Goal: Task Accomplishment & Management: Use online tool/utility

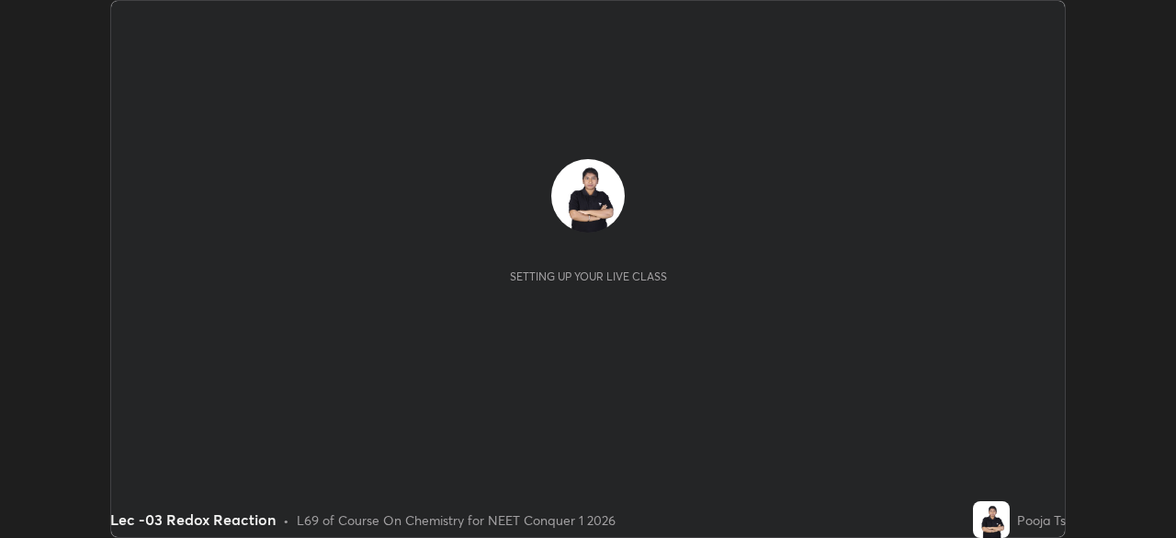
scroll to position [538, 1176]
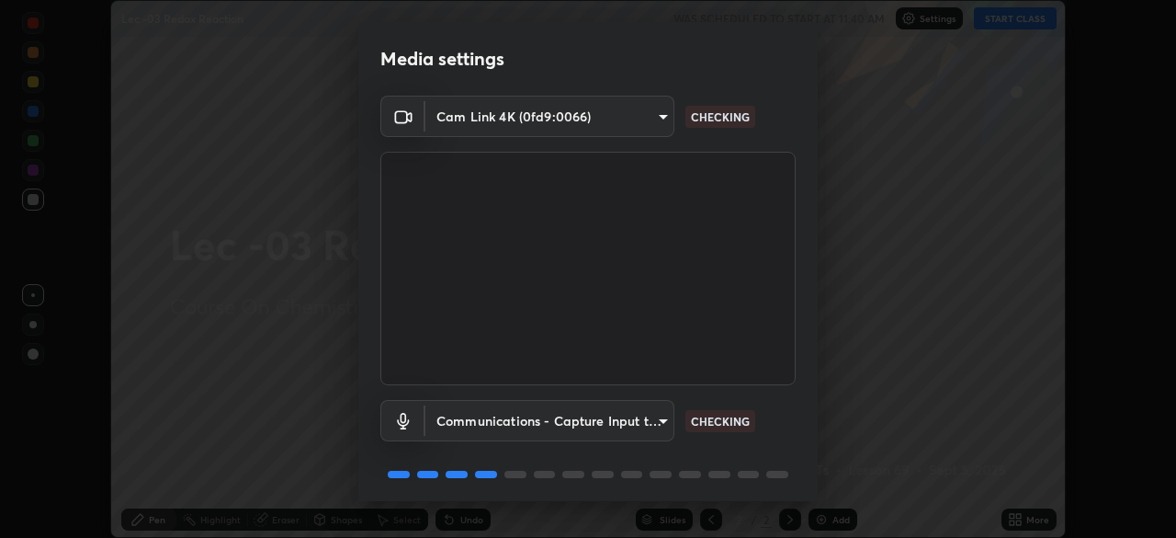
click at [970, 253] on div "Media settings Cam Link 4K (0fd9:0066) d06bfa8f304afa3967ea8099af1d7ab49983dfb0…" at bounding box center [588, 269] width 1176 height 538
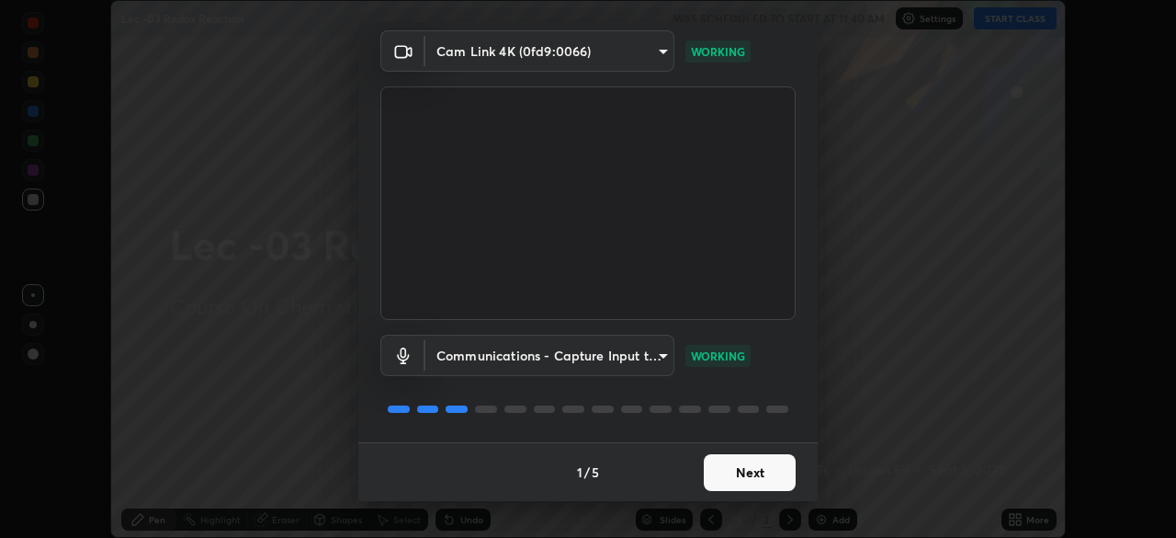
click at [768, 468] on button "Next" at bounding box center [750, 472] width 92 height 37
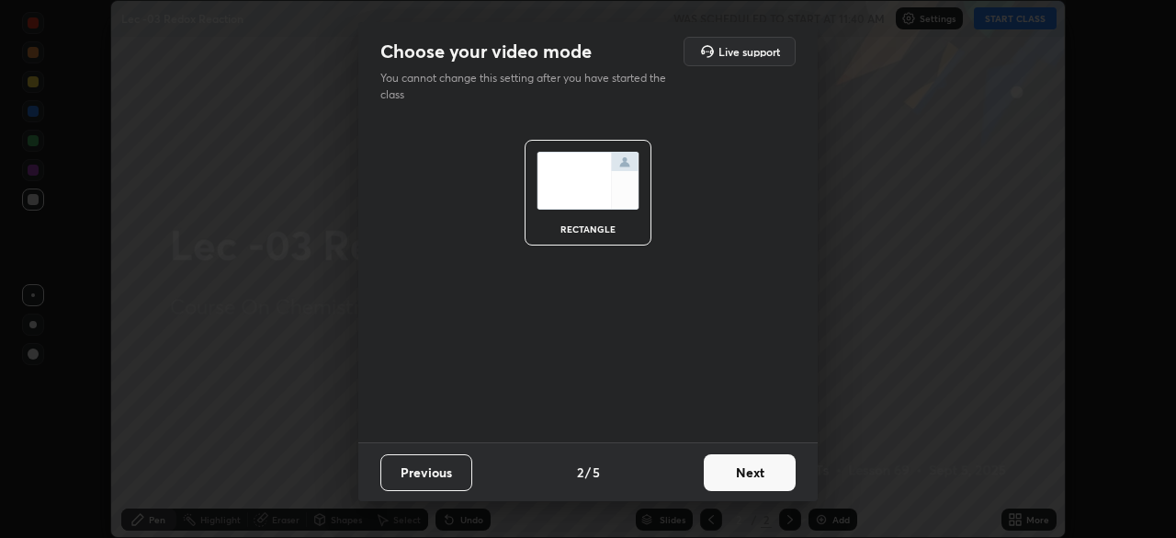
click at [778, 466] on button "Next" at bounding box center [750, 472] width 92 height 37
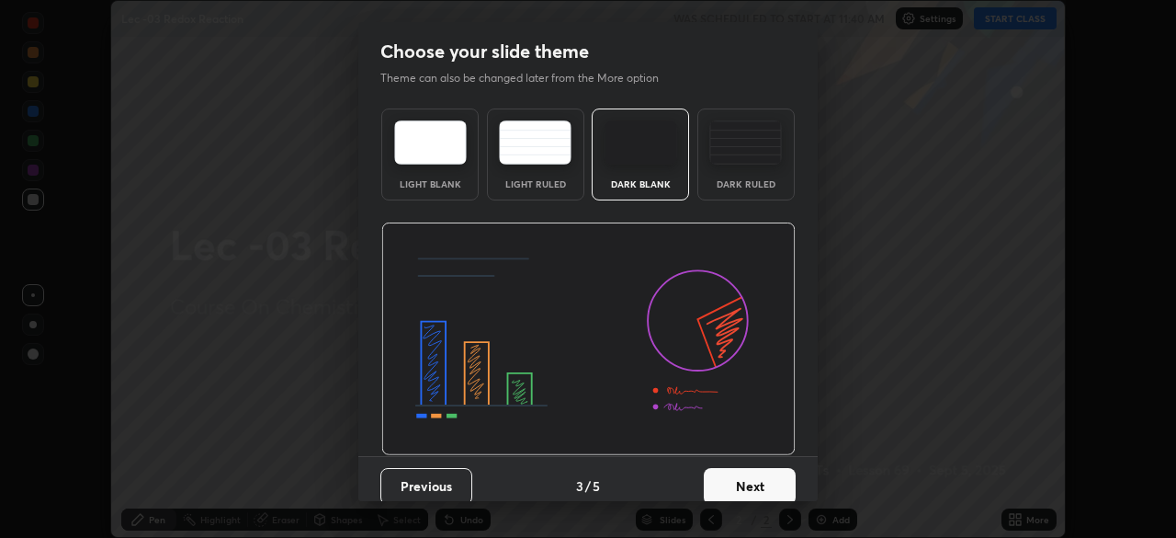
click at [771, 480] on button "Next" at bounding box center [750, 486] width 92 height 37
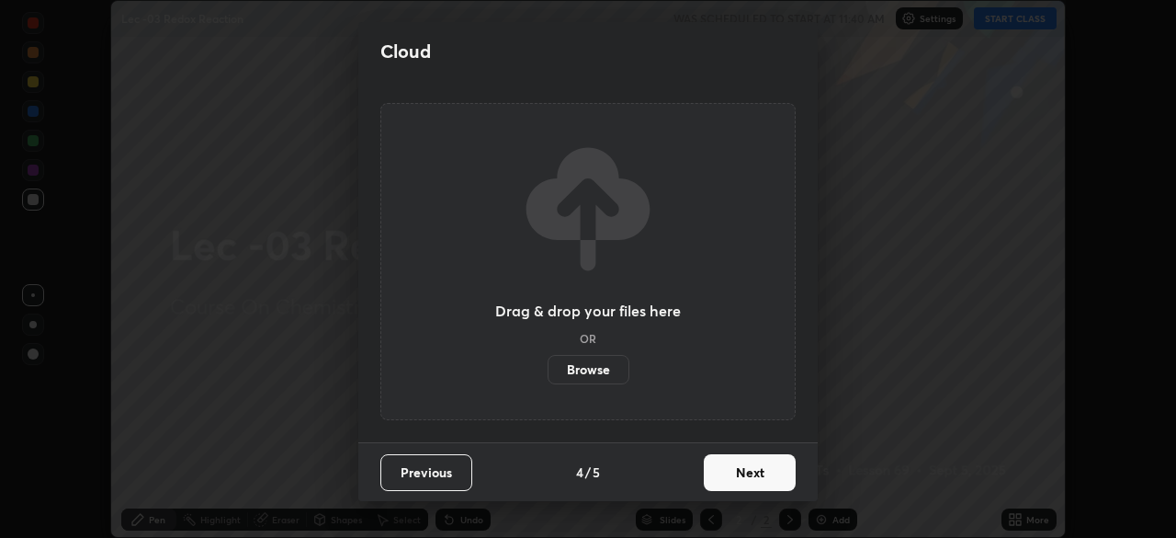
click at [770, 475] on button "Next" at bounding box center [750, 472] width 92 height 37
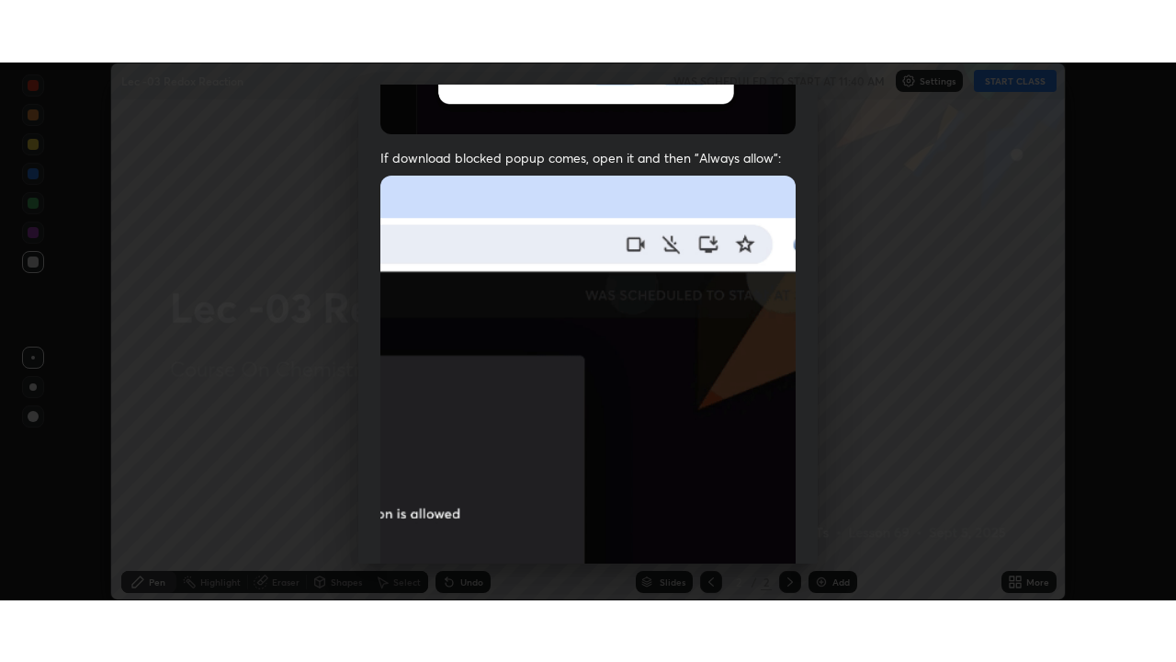
scroll to position [440, 0]
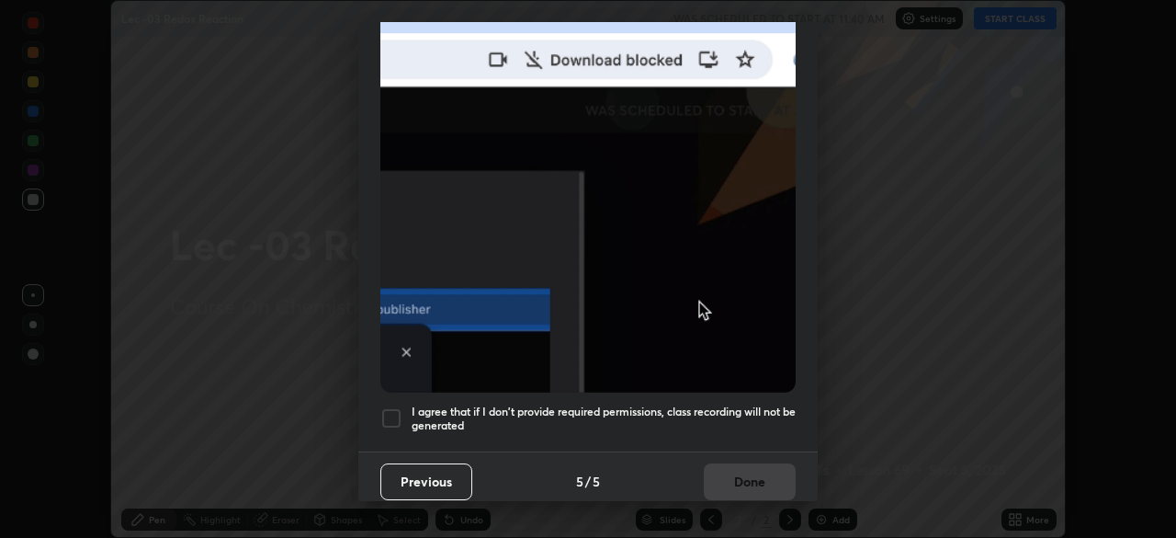
click at [394, 407] on div at bounding box center [392, 418] width 22 height 22
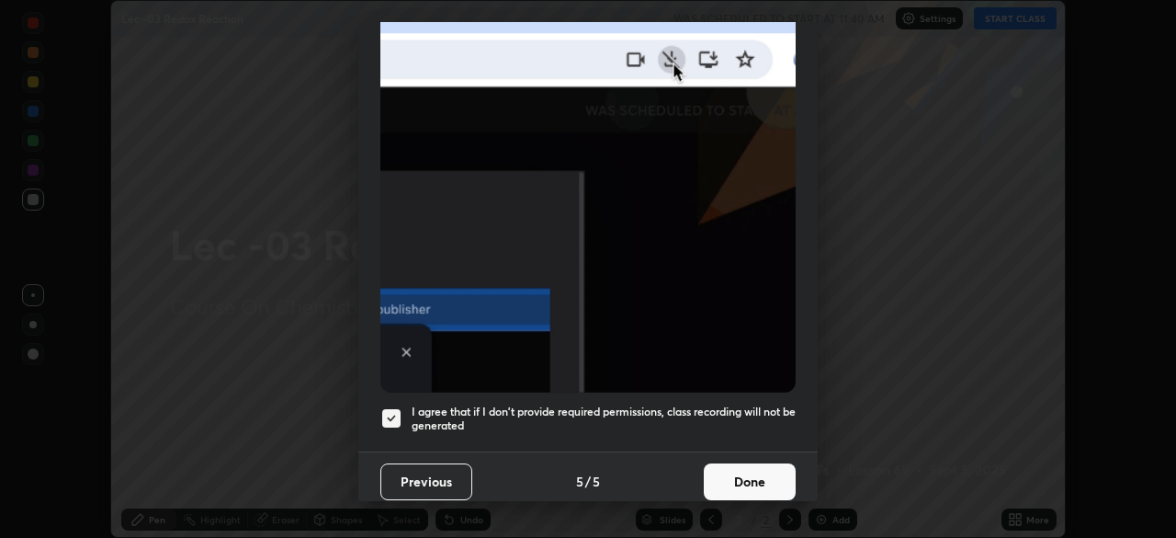
click at [763, 463] on button "Done" at bounding box center [750, 481] width 92 height 37
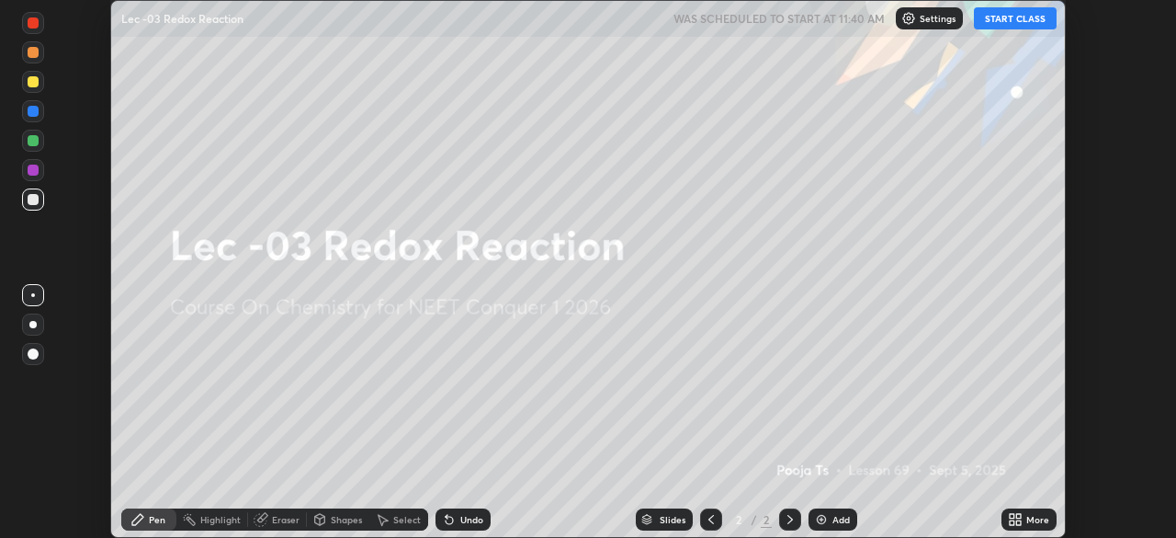
click at [1011, 28] on button "START CLASS" at bounding box center [1015, 18] width 83 height 22
click at [789, 519] on icon at bounding box center [790, 519] width 15 height 15
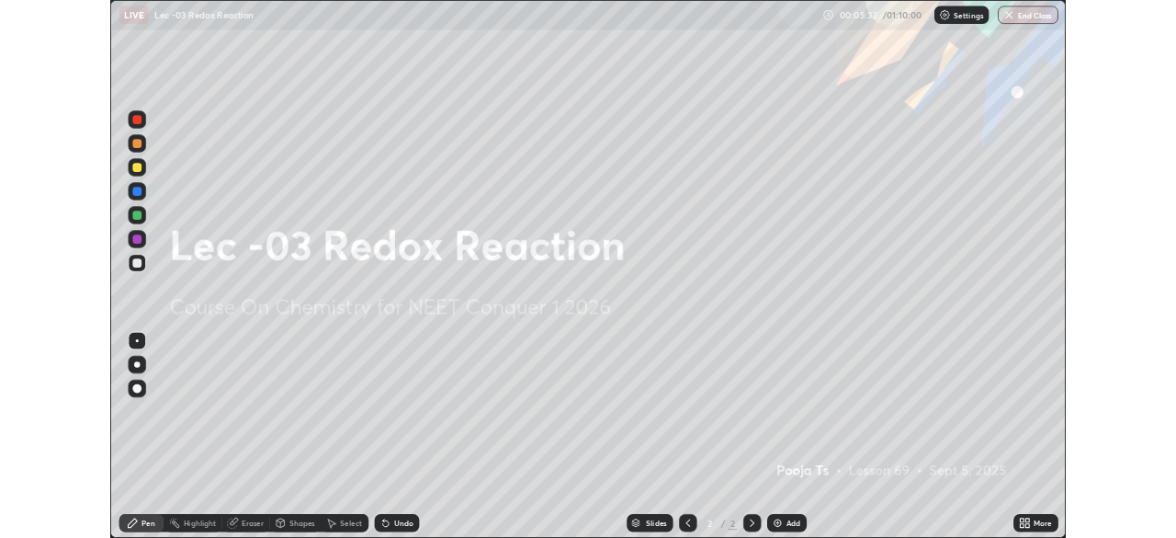
scroll to position [662, 1176]
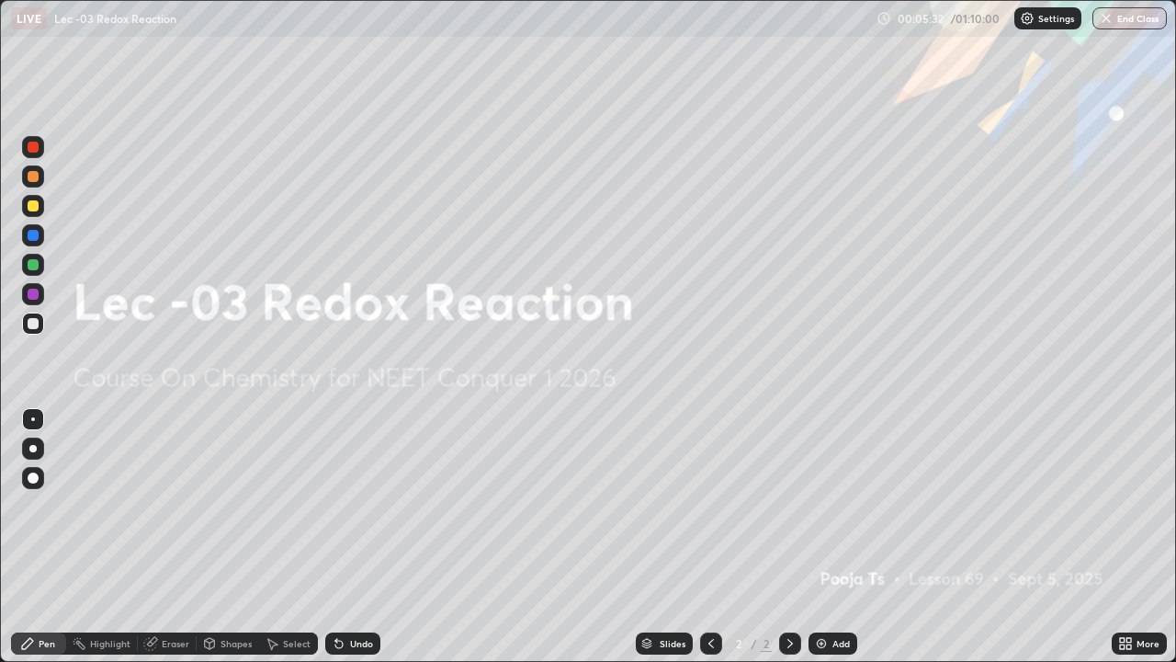
click at [830, 537] on div "Add" at bounding box center [833, 643] width 49 height 22
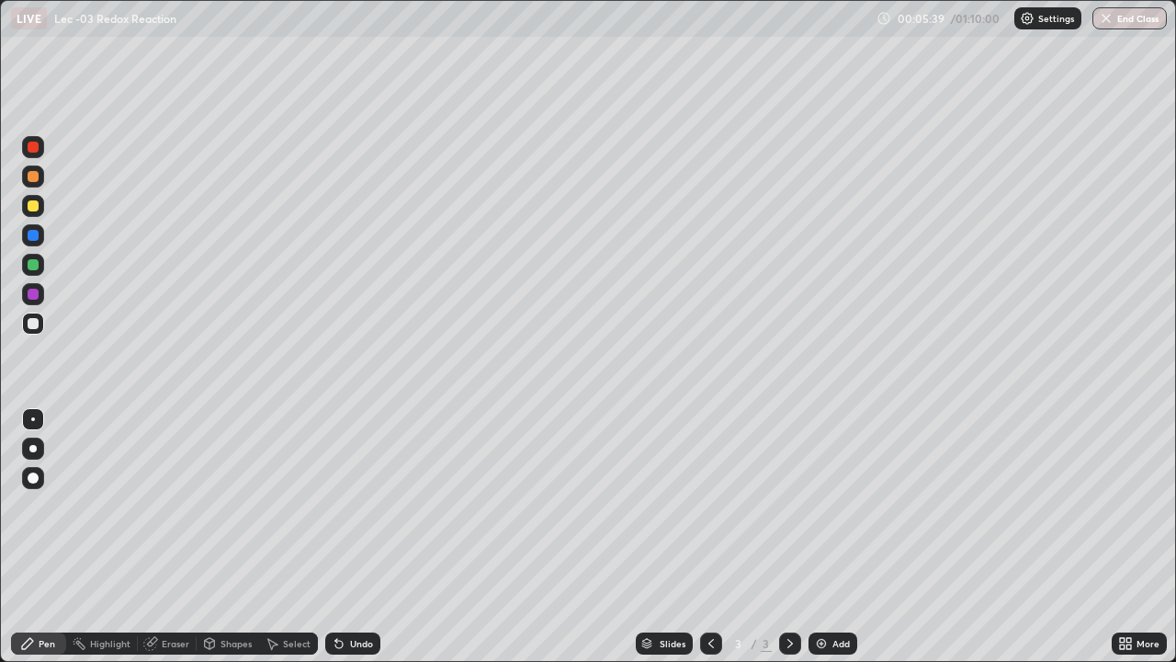
click at [1125, 537] on icon at bounding box center [1122, 640] width 5 height 5
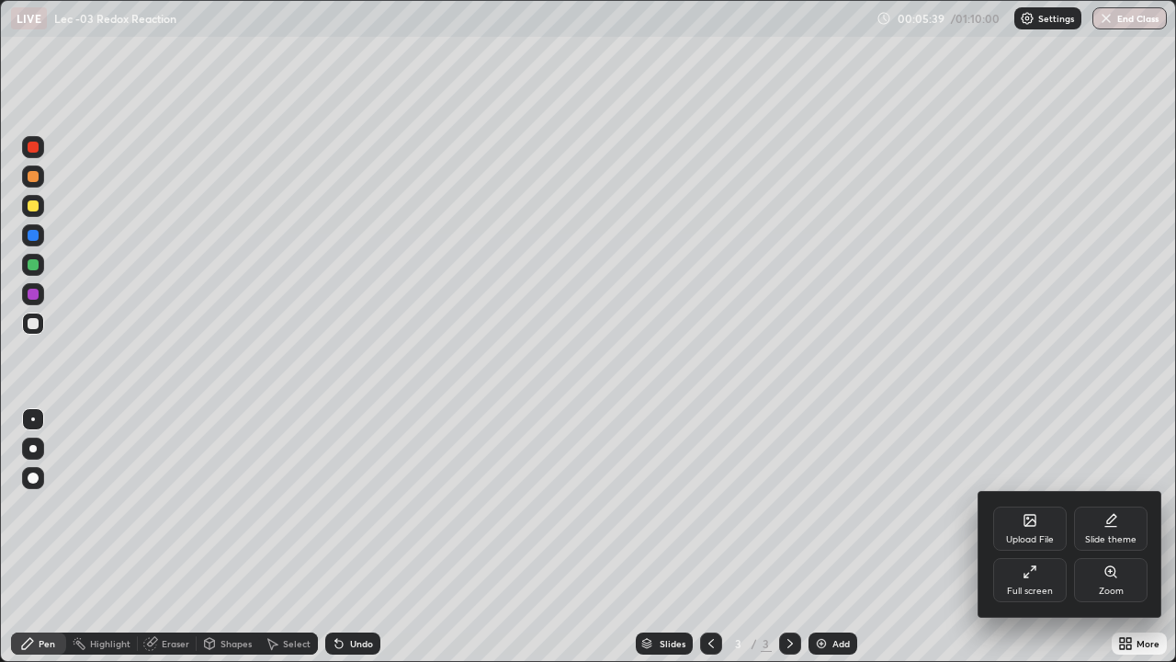
click at [1040, 537] on div "Full screen" at bounding box center [1031, 580] width 74 height 44
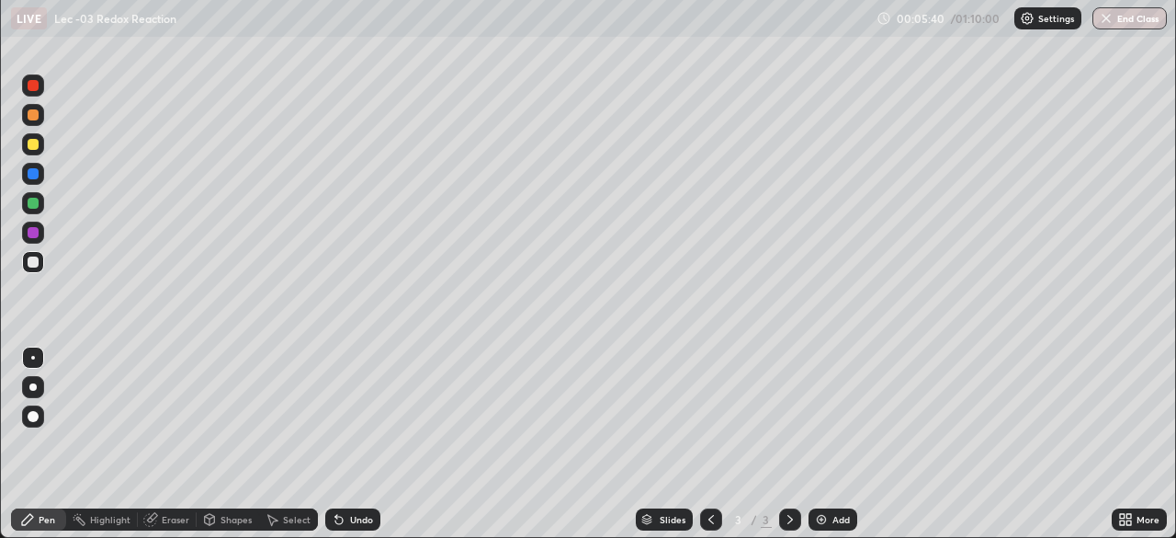
scroll to position [91375, 90736]
